Goal: Task Accomplishment & Management: Use online tool/utility

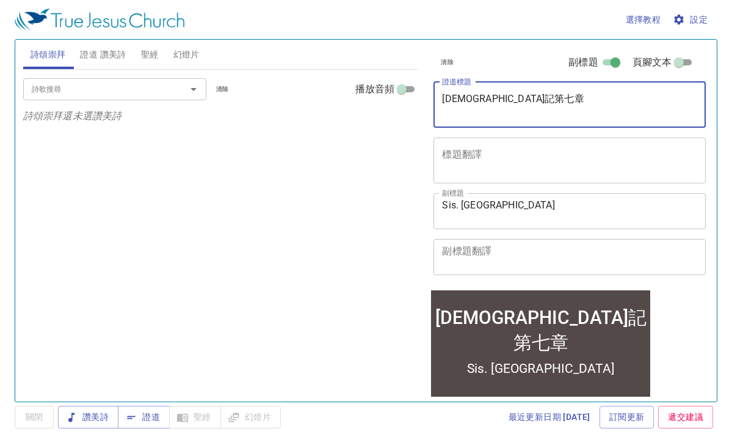
click at [554, 107] on textarea "約伯記第七章" at bounding box center [569, 104] width 255 height 23
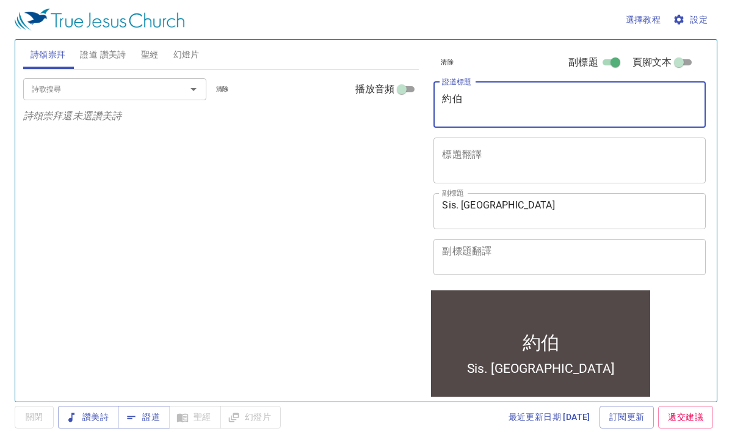
type textarea "約"
click at [681, 14] on icon "button" at bounding box center [679, 19] width 12 height 12
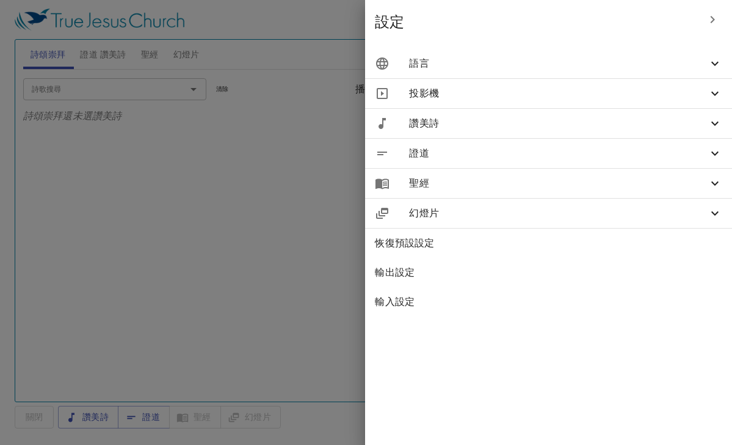
click at [713, 63] on icon at bounding box center [714, 64] width 7 height 4
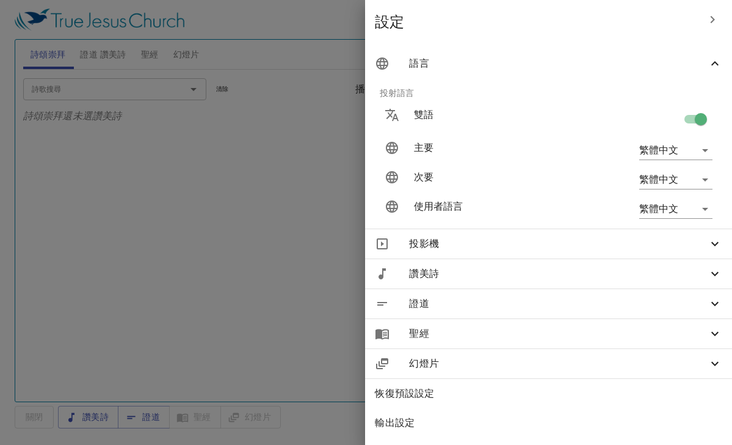
click at [703, 118] on input "checkbox" at bounding box center [701, 121] width 70 height 23
checkbox input "false"
click at [324, 247] on div at bounding box center [366, 222] width 732 height 445
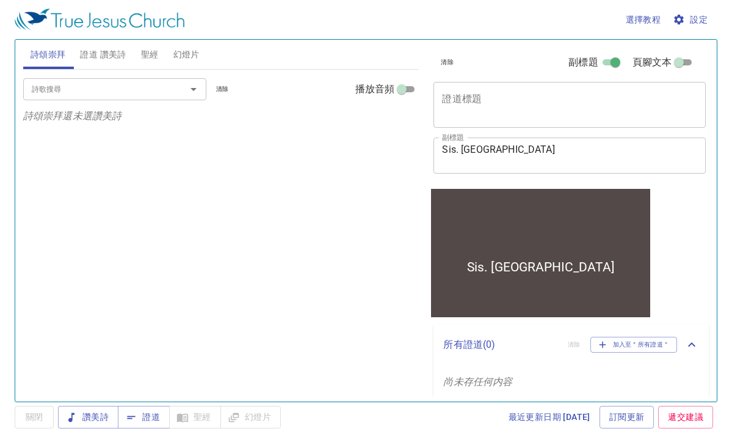
click at [523, 153] on textarea "Sis. Jocelyn" at bounding box center [569, 155] width 255 height 23
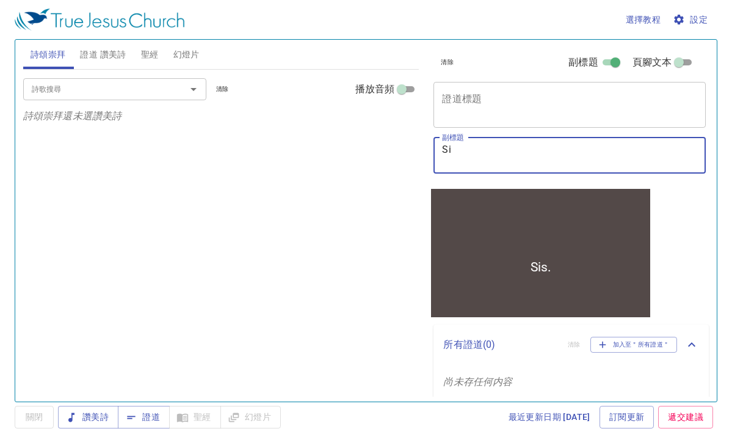
type textarea "S"
click at [639, 101] on textarea "證道標題" at bounding box center [569, 104] width 255 height 23
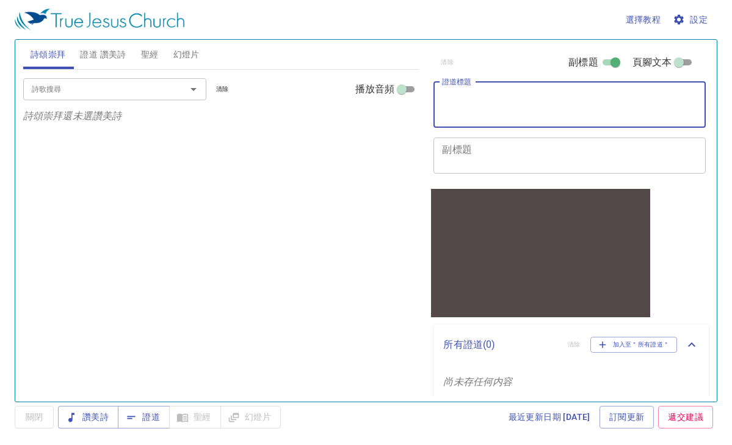
paste textarea "[DEMOGRAPHIC_DATA]記第十三章"
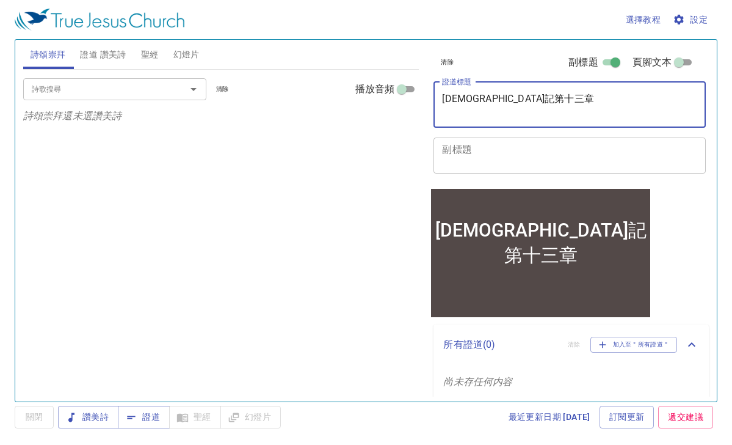
type textarea "[DEMOGRAPHIC_DATA]記第十三章"
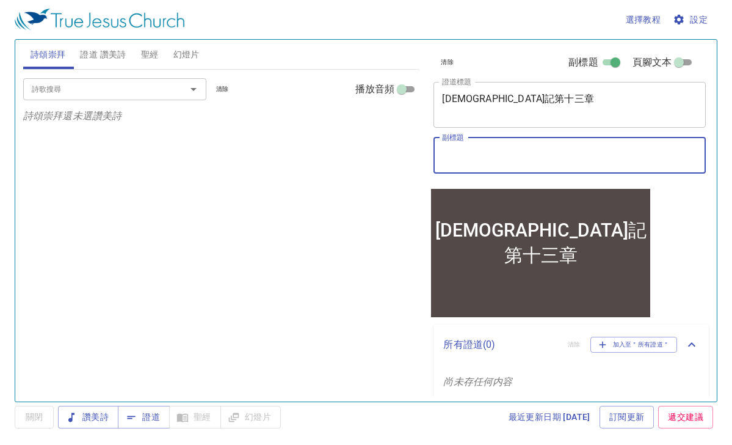
click at [572, 159] on textarea "副標題" at bounding box center [569, 155] width 255 height 23
click at [549, 158] on textarea "副標題" at bounding box center [569, 155] width 255 height 23
click at [510, 152] on textarea "副標題" at bounding box center [569, 155] width 255 height 23
click at [508, 144] on textarea "副標題" at bounding box center [569, 155] width 255 height 23
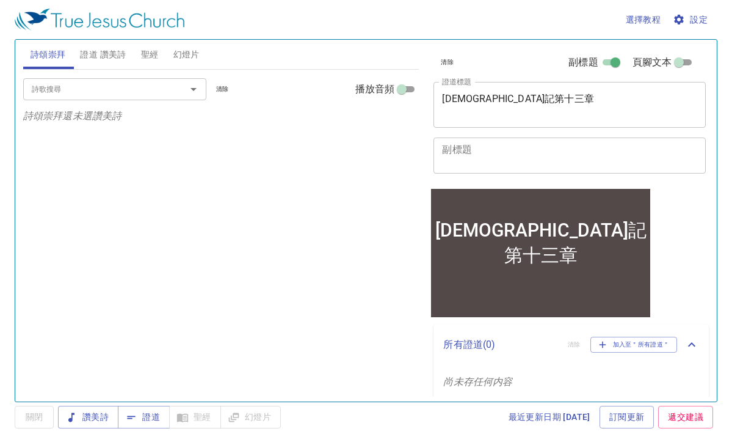
click at [307, 267] on div "詩歌搜尋 詩歌搜尋 清除 播放音頻 詩頌崇拜還未選讚美詩" at bounding box center [221, 230] width 396 height 321
click at [446, 158] on textarea "副標題" at bounding box center [569, 155] width 255 height 23
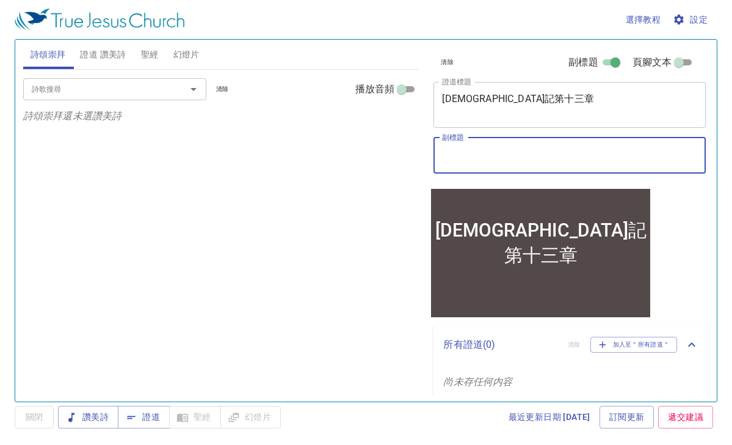
paste textarea "Sis. [PERSON_NAME]"
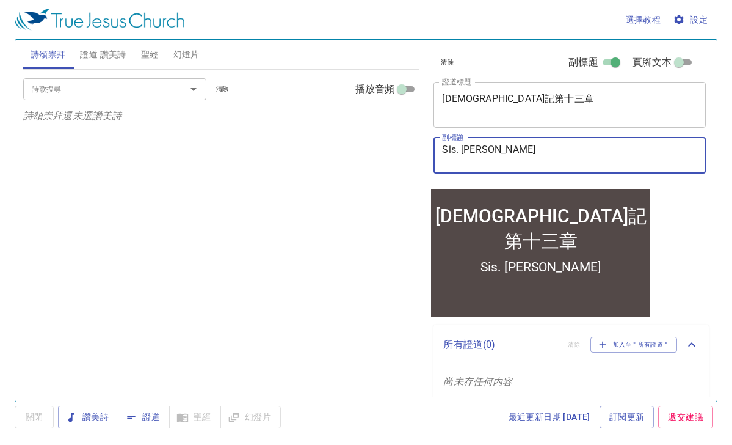
type textarea "Sis. [PERSON_NAME]"
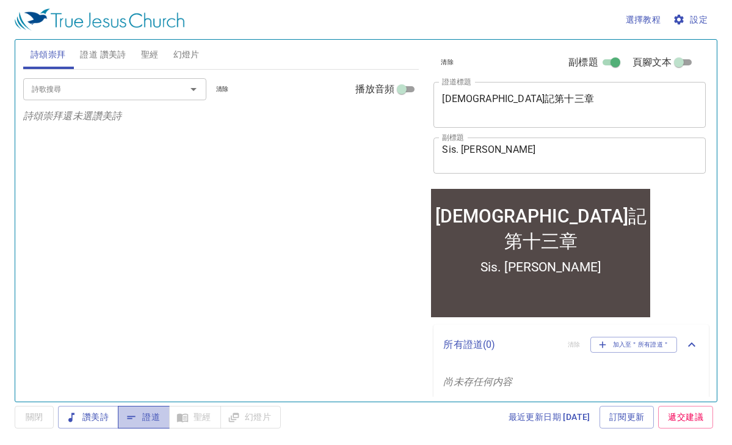
click at [156, 420] on span "證道" at bounding box center [144, 416] width 32 height 15
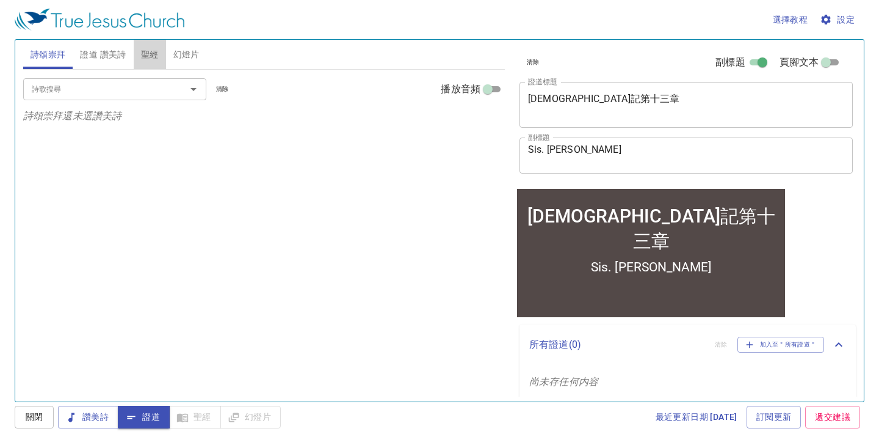
click at [149, 56] on span "聖經" at bounding box center [150, 54] width 18 height 15
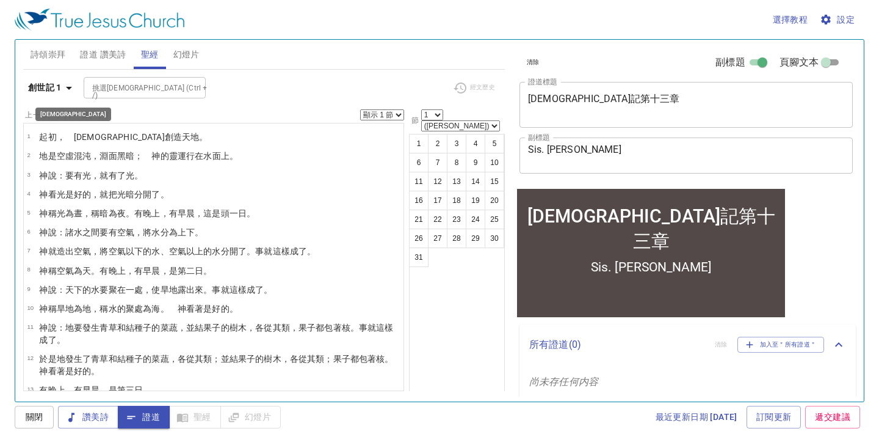
click at [72, 91] on icon "button" at bounding box center [69, 88] width 15 height 15
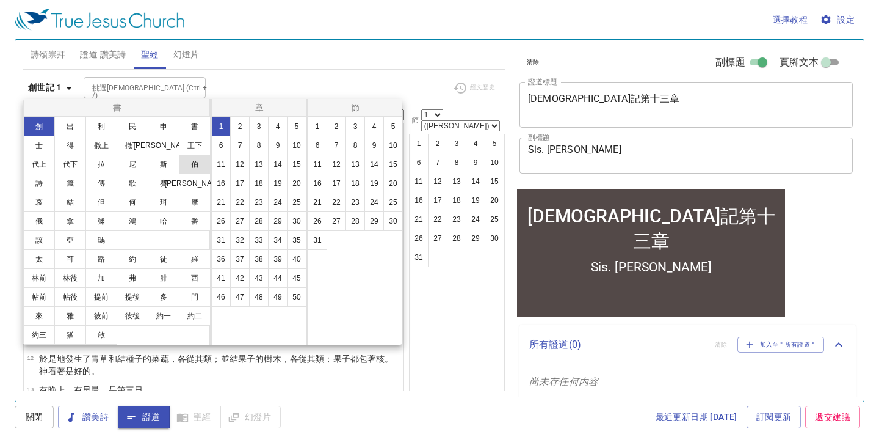
click at [193, 161] on button "伯" at bounding box center [195, 165] width 32 height 20
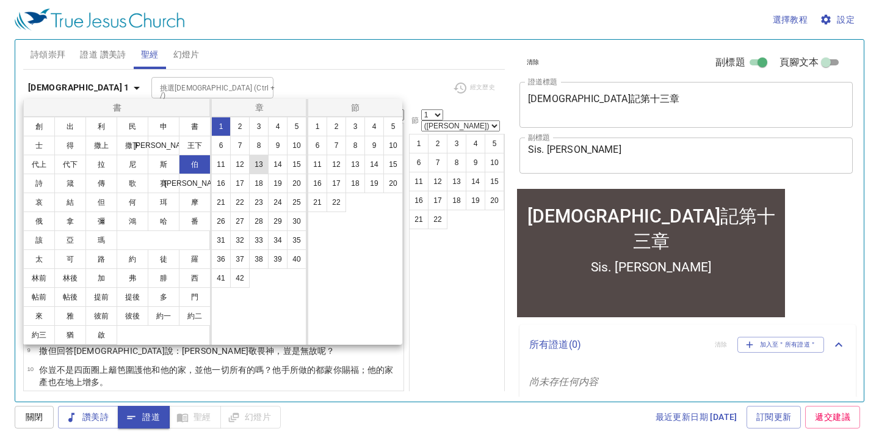
click at [258, 162] on button "13" at bounding box center [259, 165] width 20 height 20
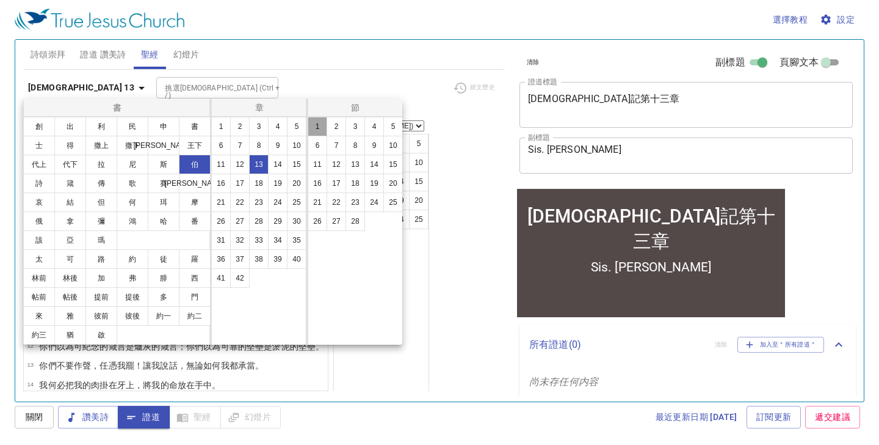
click at [319, 129] on button "1" at bounding box center [318, 127] width 20 height 20
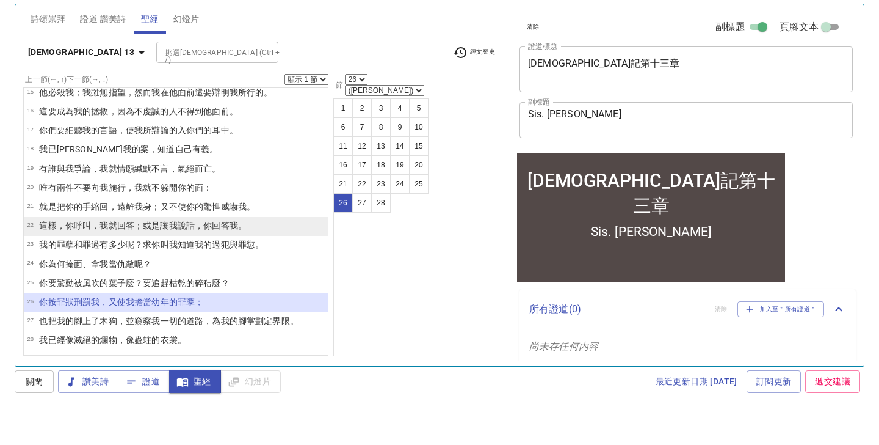
click at [182, 256] on wh6030 "；或是讓我說話 ，你回答 我。" at bounding box center [190, 261] width 112 height 10
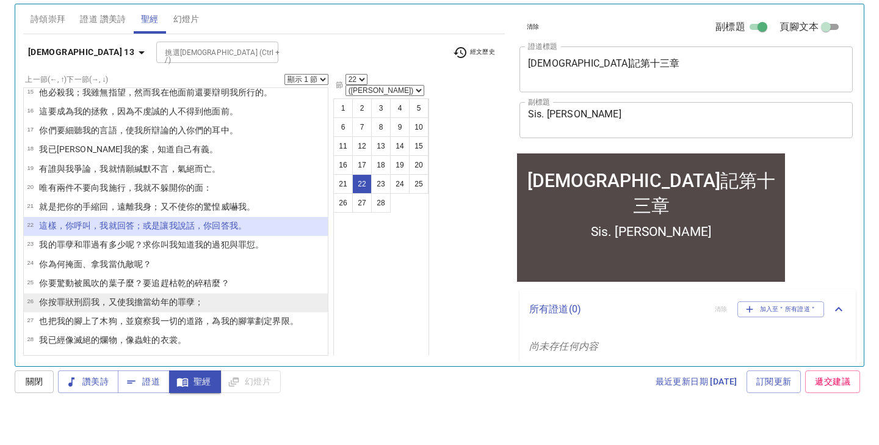
click at [170, 332] on wh3423 "幼年的 罪孽 ；" at bounding box center [177, 337] width 52 height 10
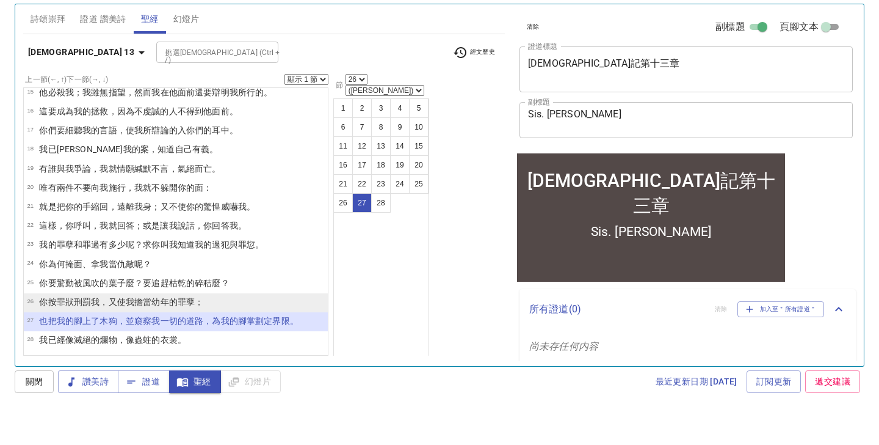
select select "27"
select select "28"
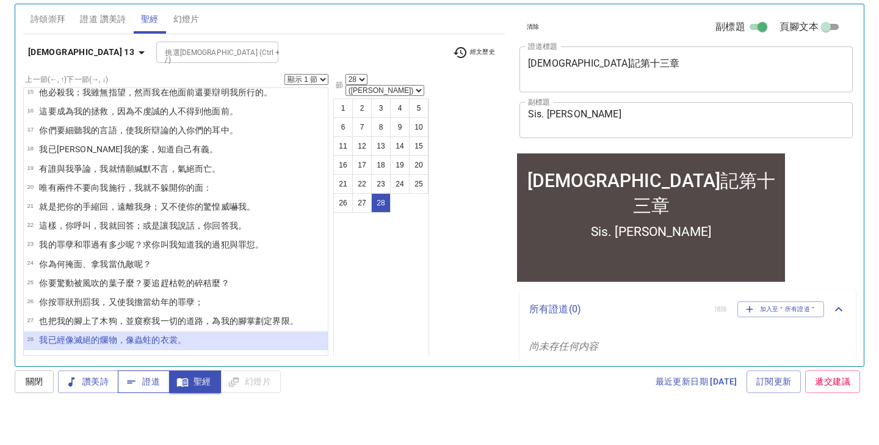
click at [143, 409] on span "證道" at bounding box center [144, 416] width 32 height 15
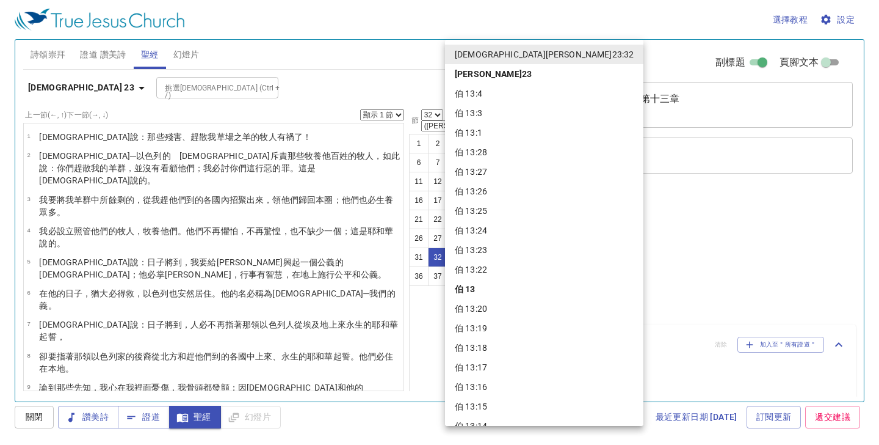
select select "32"
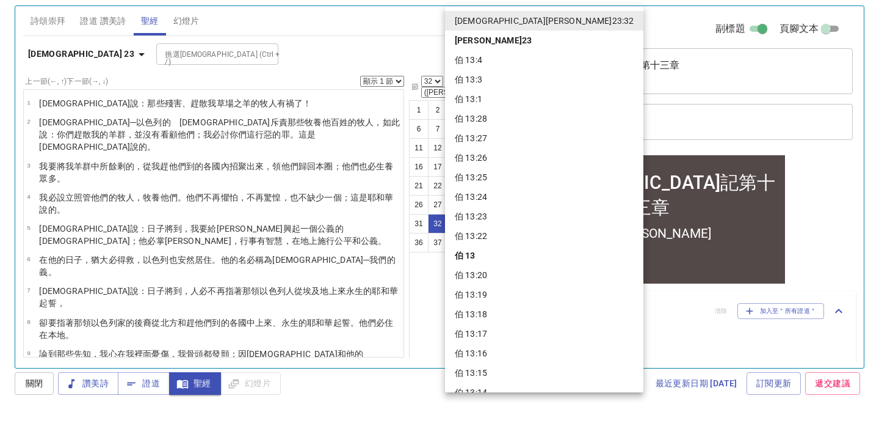
scroll to position [649, 0]
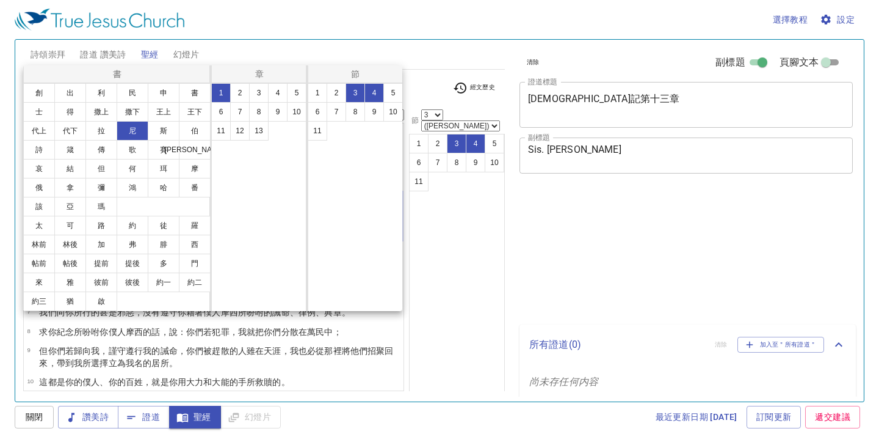
select select "2"
select select "3"
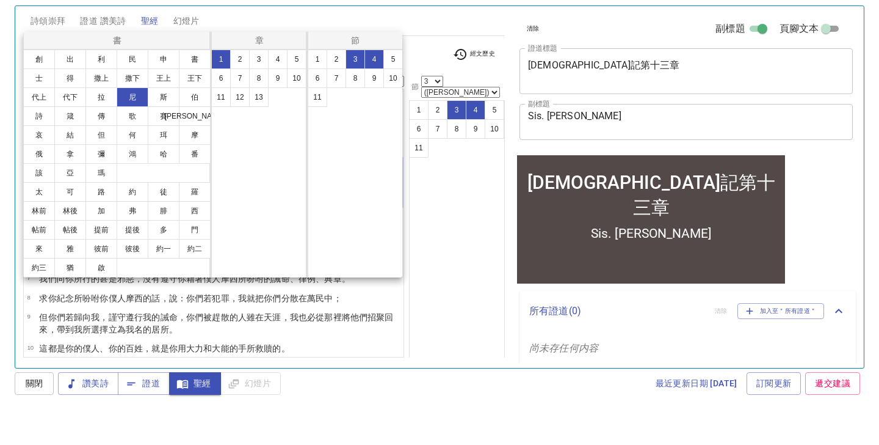
scroll to position [34, 0]
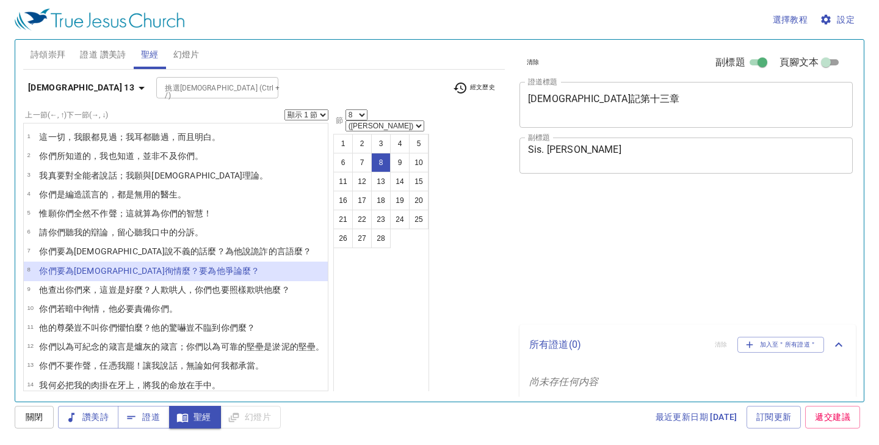
select select "8"
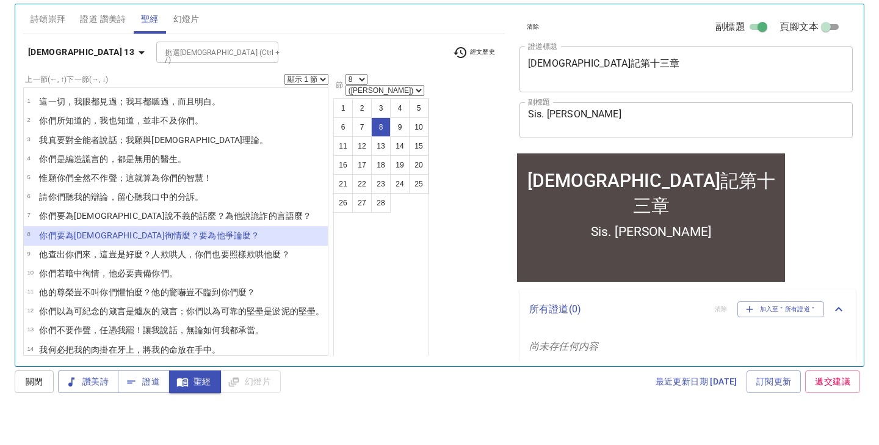
scroll to position [35, 0]
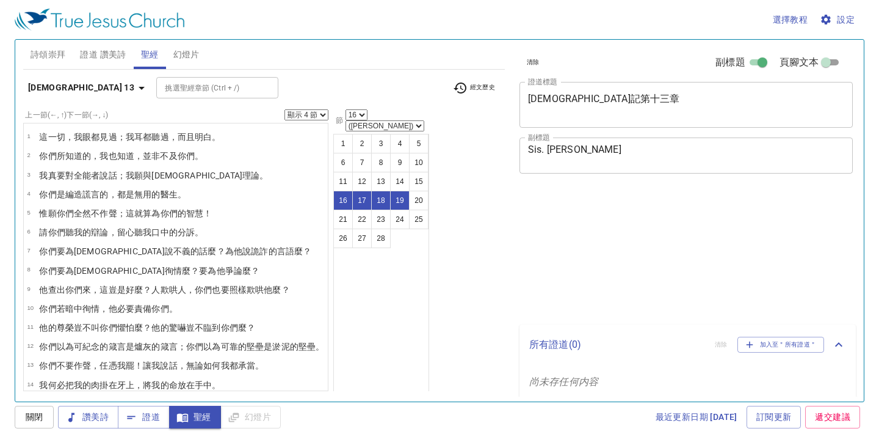
select select "4"
select select "16"
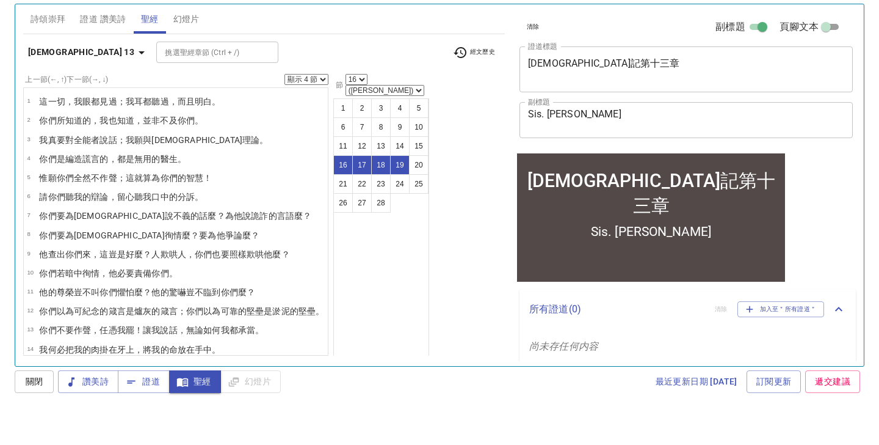
scroll to position [276, 0]
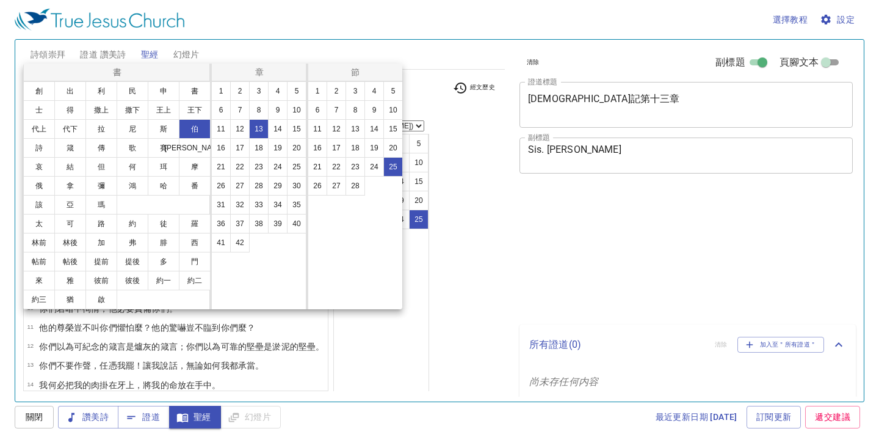
select select "25"
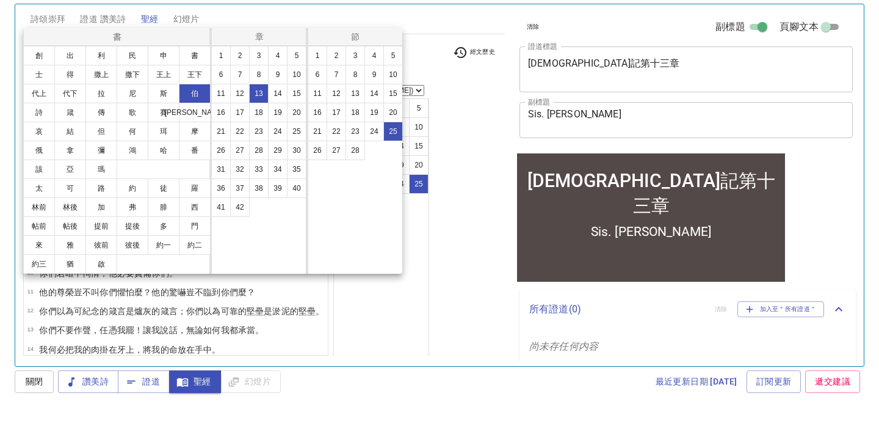
scroll to position [276, 0]
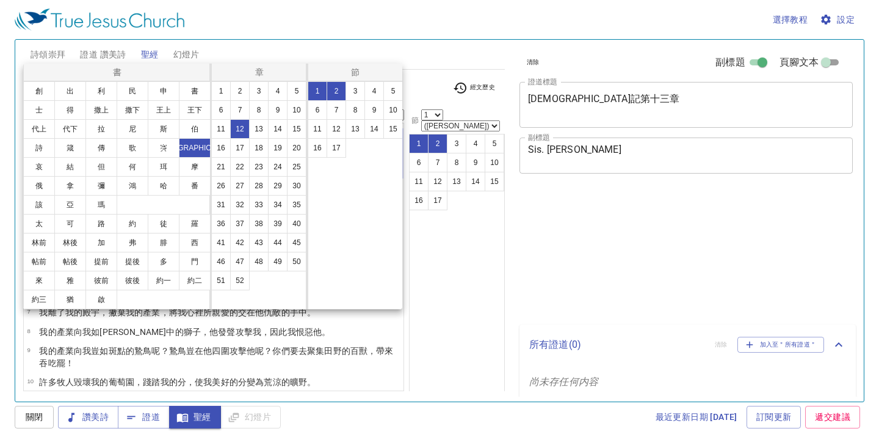
select select "2"
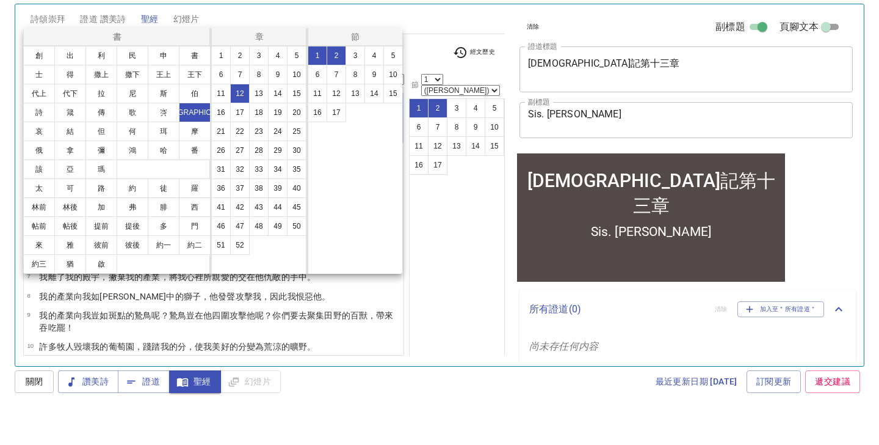
scroll to position [35, 0]
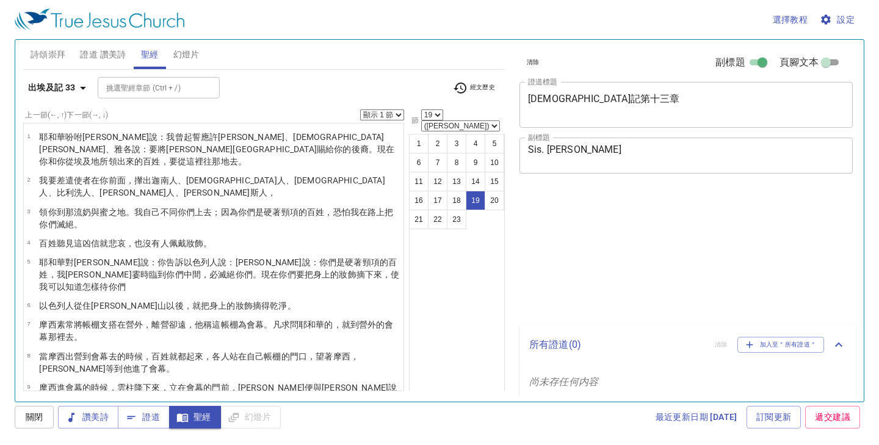
select select "19"
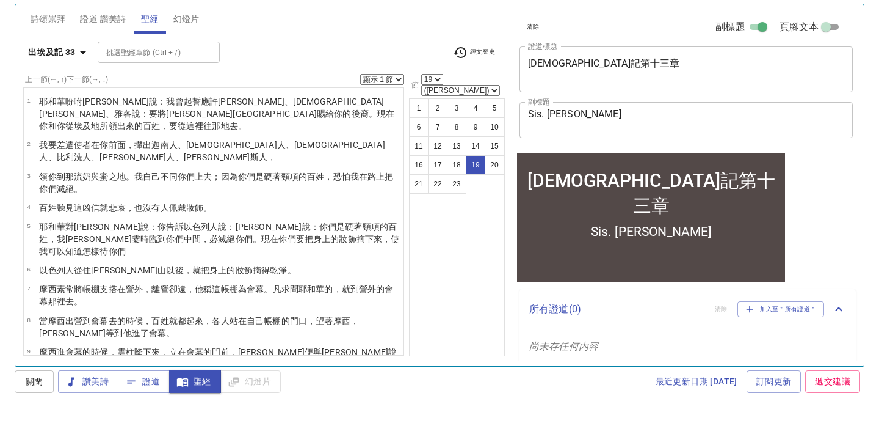
scroll to position [303, 0]
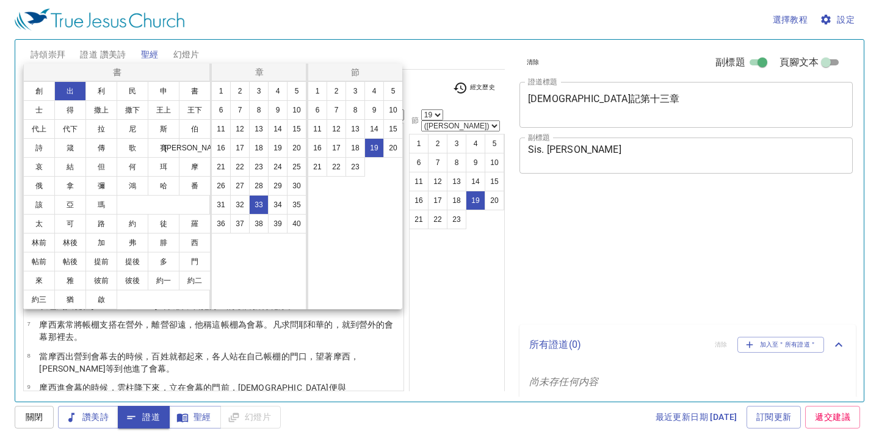
select select "19"
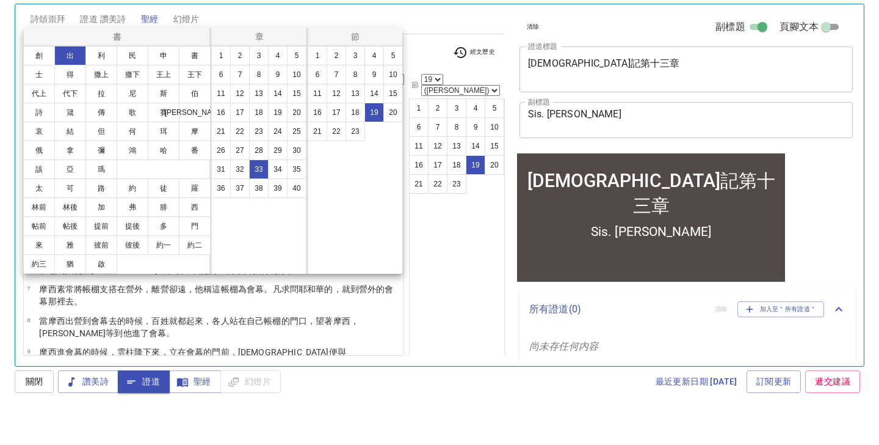
scroll to position [303, 0]
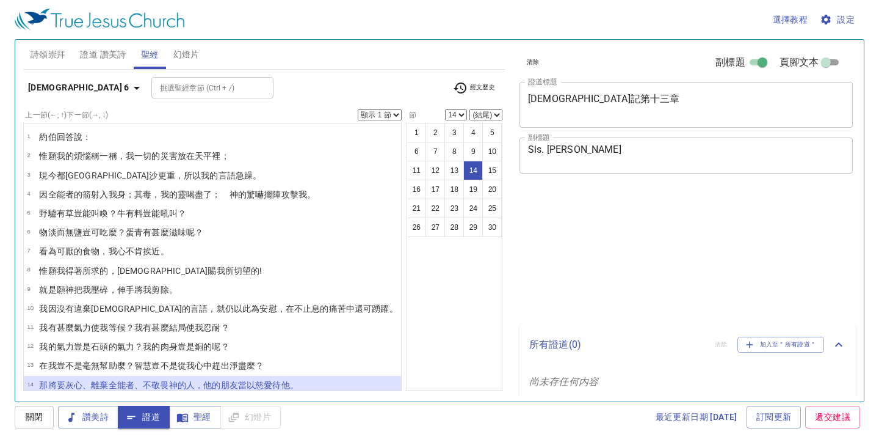
select select "14"
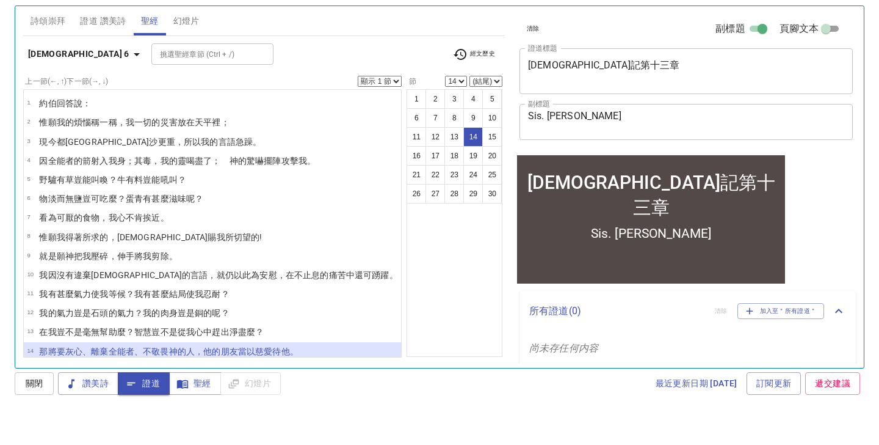
scroll to position [129, 0]
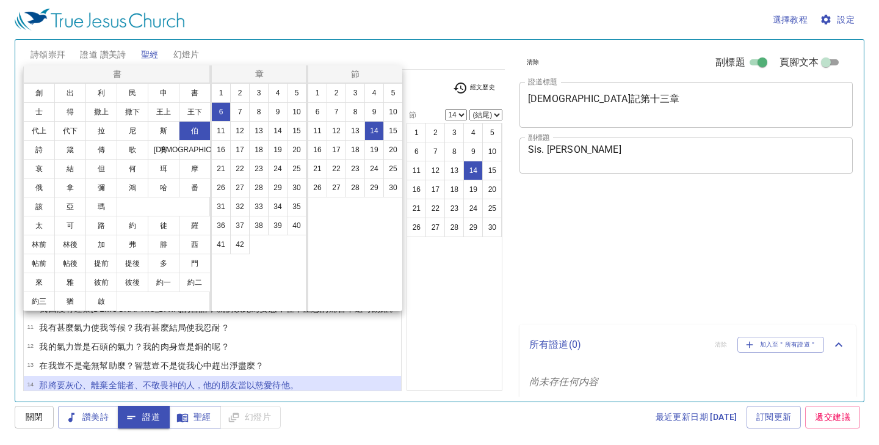
select select "14"
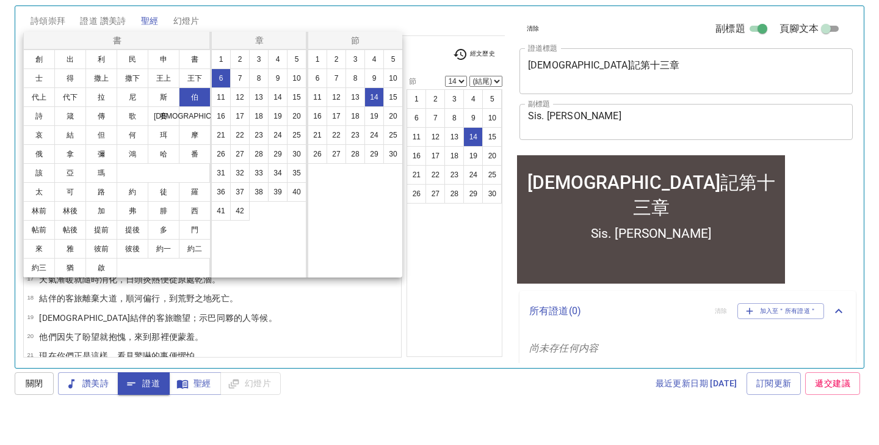
click at [187, 18] on div at bounding box center [439, 222] width 879 height 445
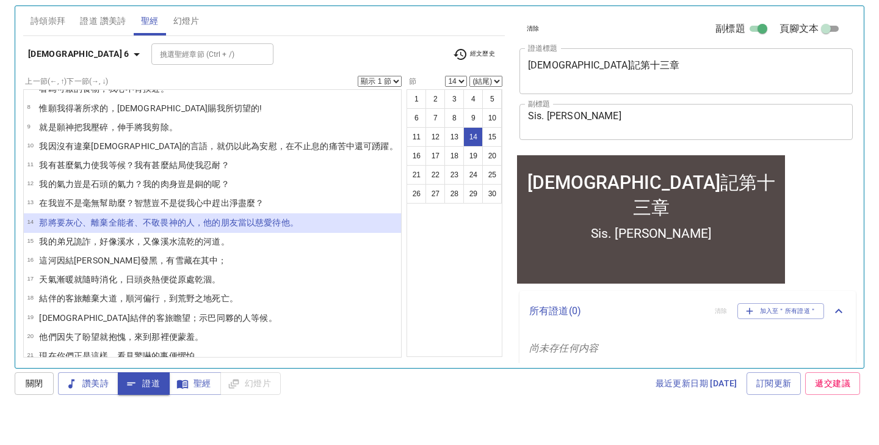
click at [189, 47] on span "幻燈片" at bounding box center [186, 54] width 26 height 15
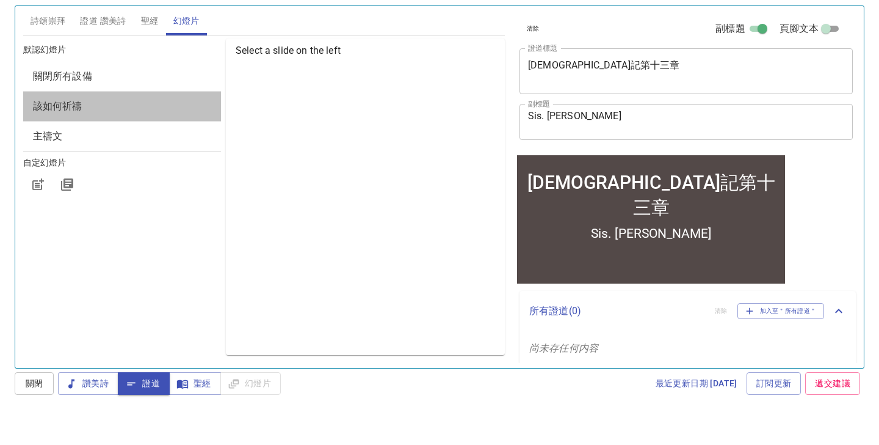
click at [123, 133] on span "該如何祈禱" at bounding box center [122, 140] width 178 height 15
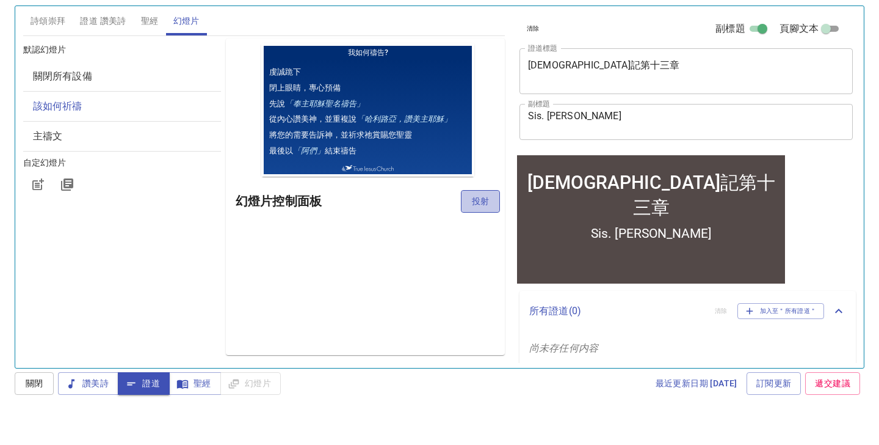
click at [484, 227] on span "投射" at bounding box center [481, 234] width 20 height 15
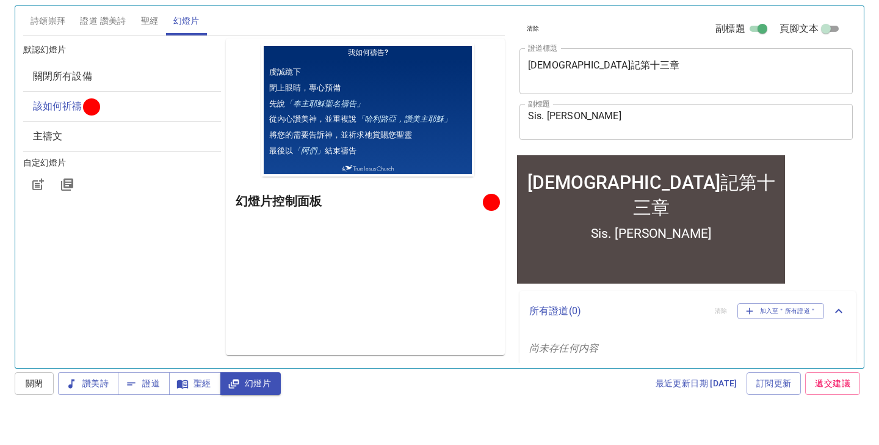
scroll to position [34, 0]
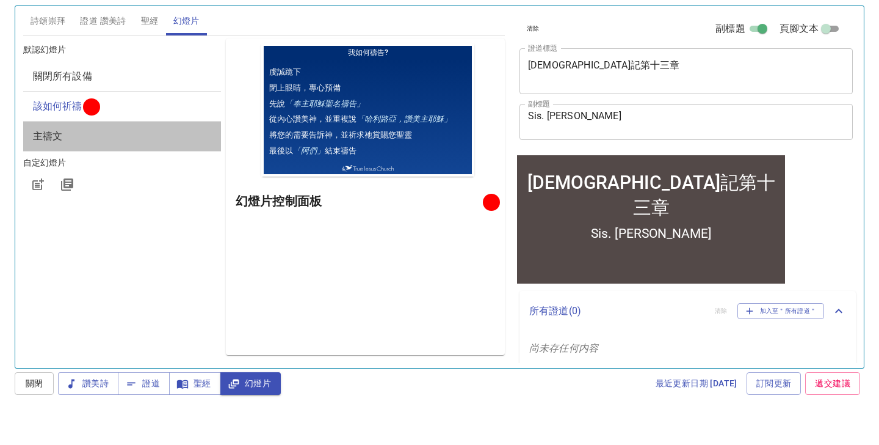
click at [55, 164] on span "主禱文" at bounding box center [47, 170] width 29 height 12
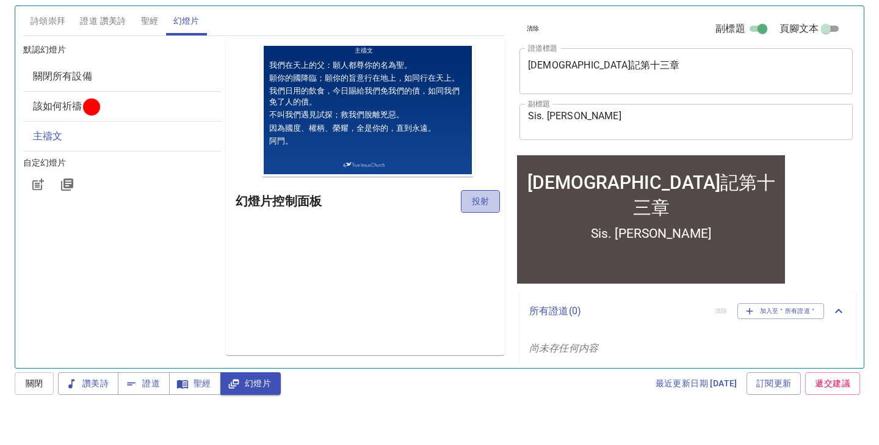
click at [481, 227] on span "投射" at bounding box center [481, 234] width 20 height 15
